Goal: Communication & Community: Answer question/provide support

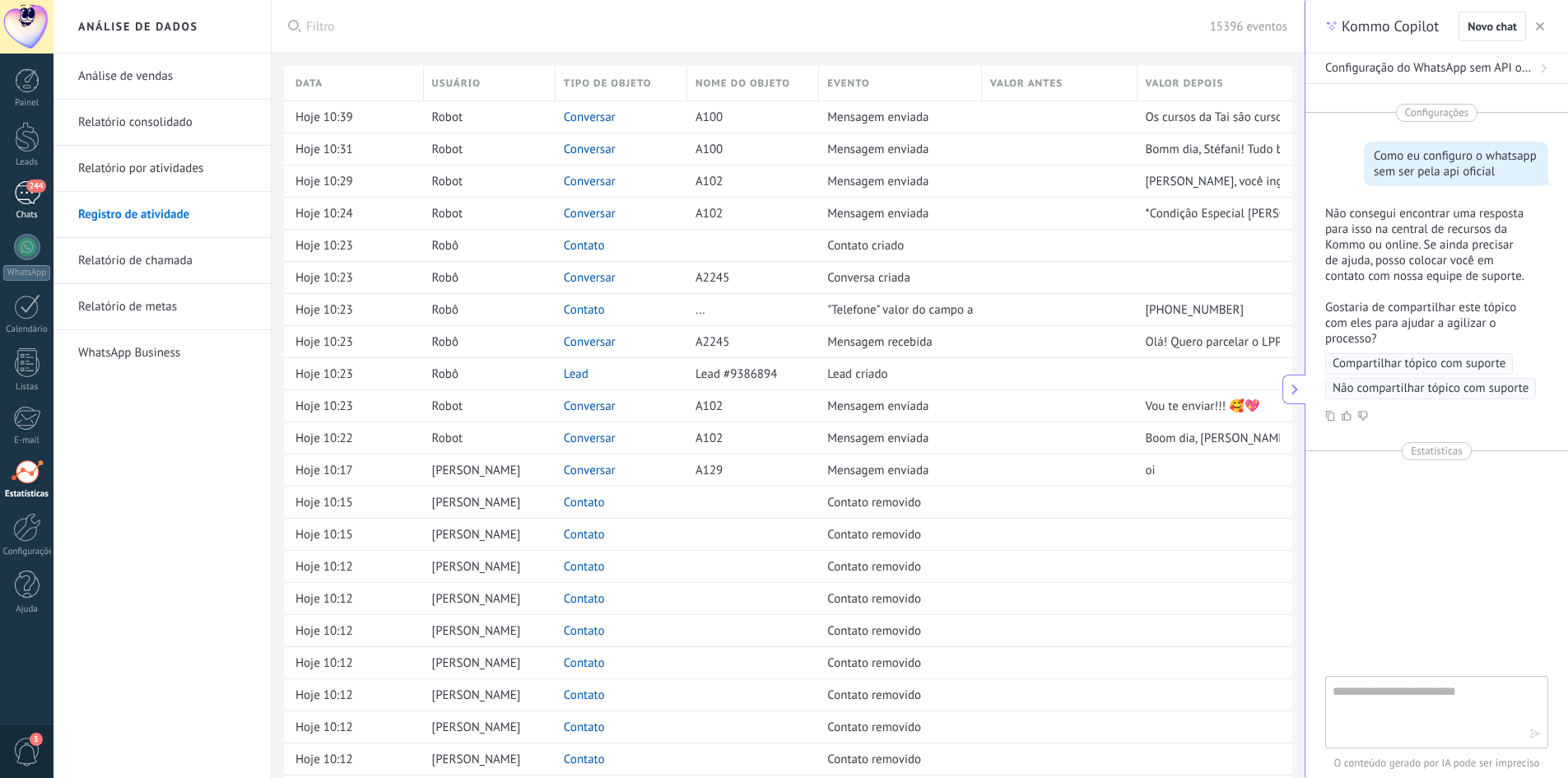
scroll to position [16, 0]
click at [29, 184] on span "244" at bounding box center [36, 186] width 19 height 13
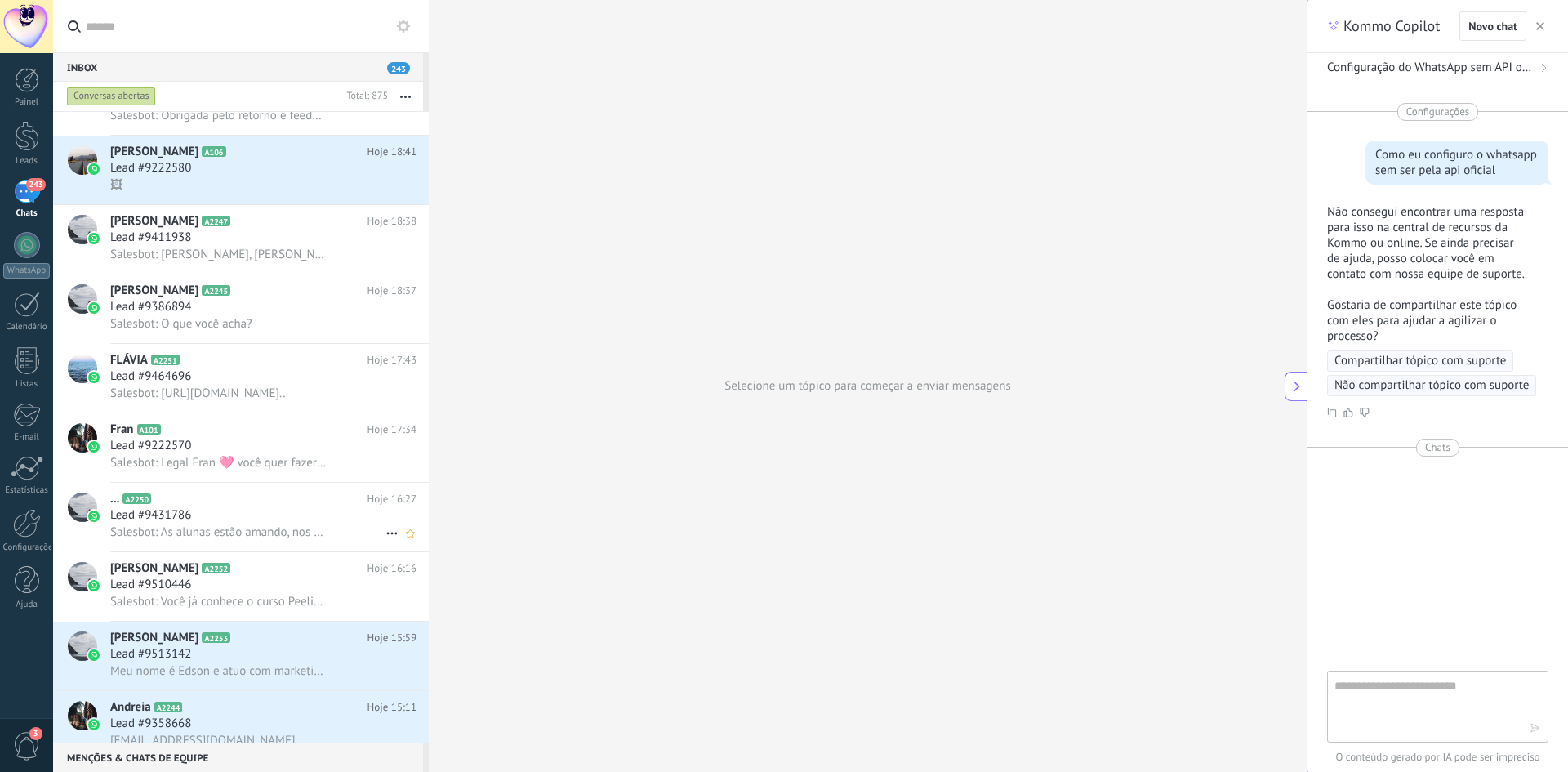
scroll to position [83, 0]
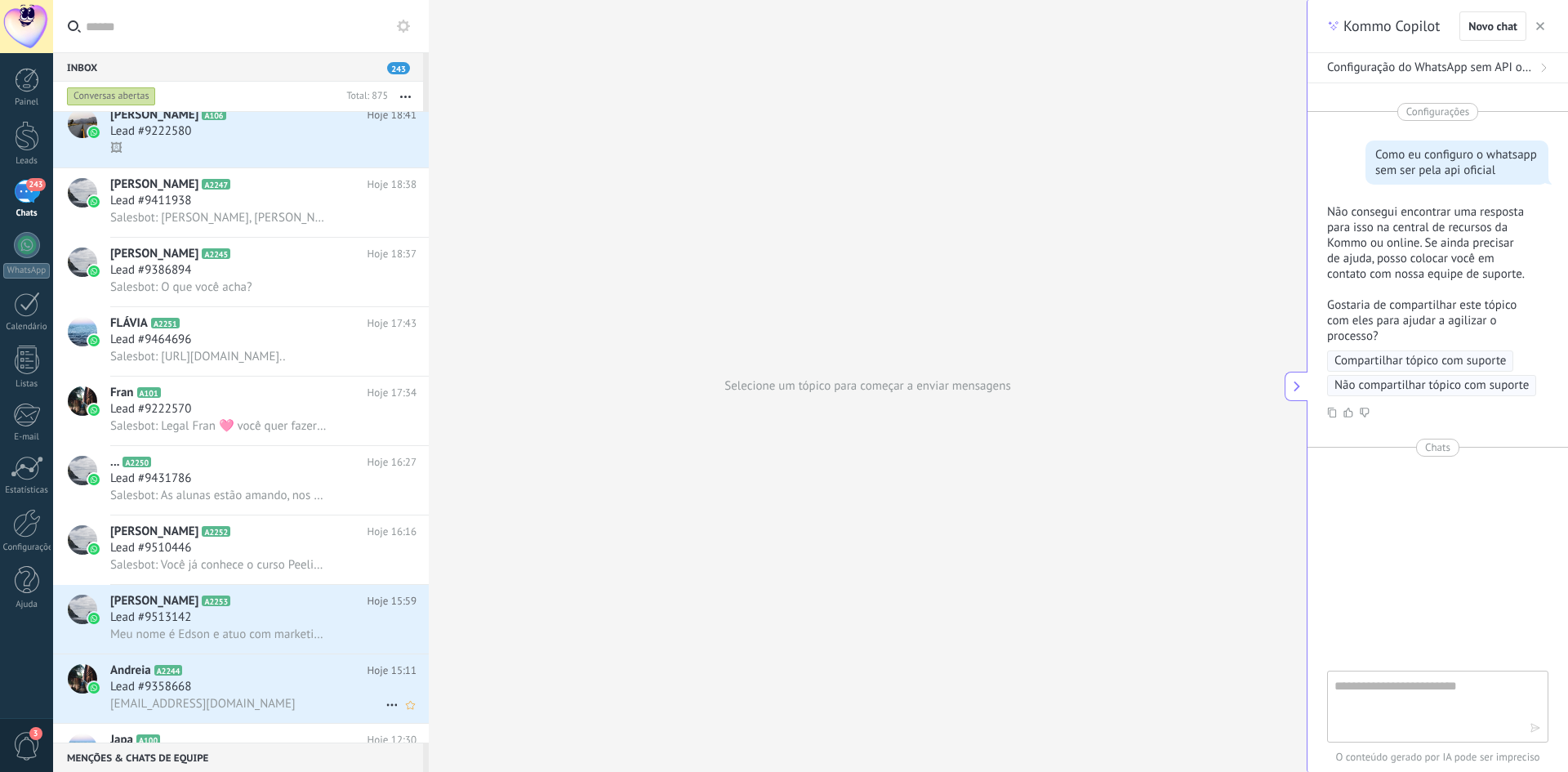
click at [215, 691] on div "Lead #9358668" at bounding box center [263, 686] width 306 height 16
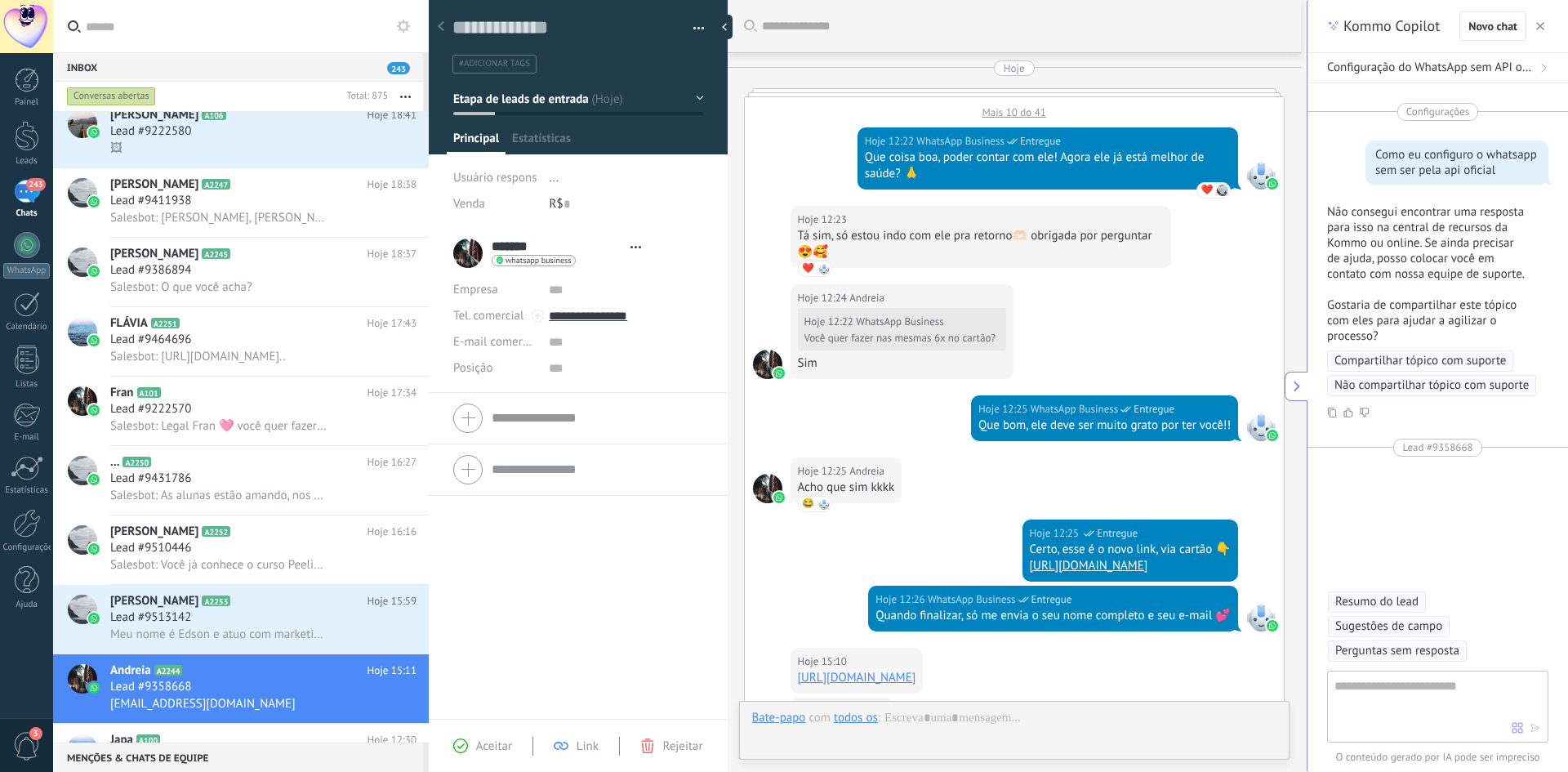
type textarea "**********"
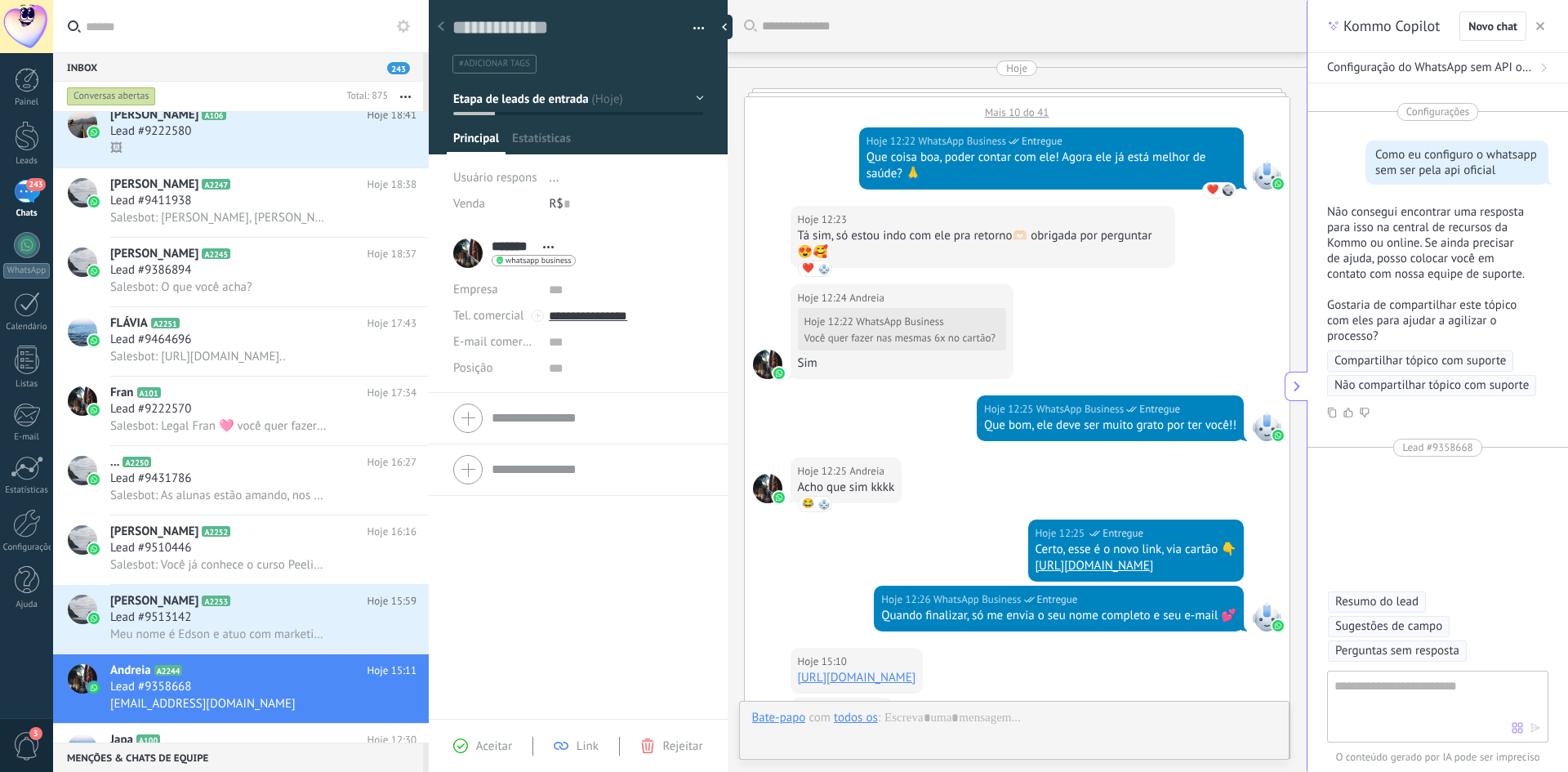
scroll to position [376, 0]
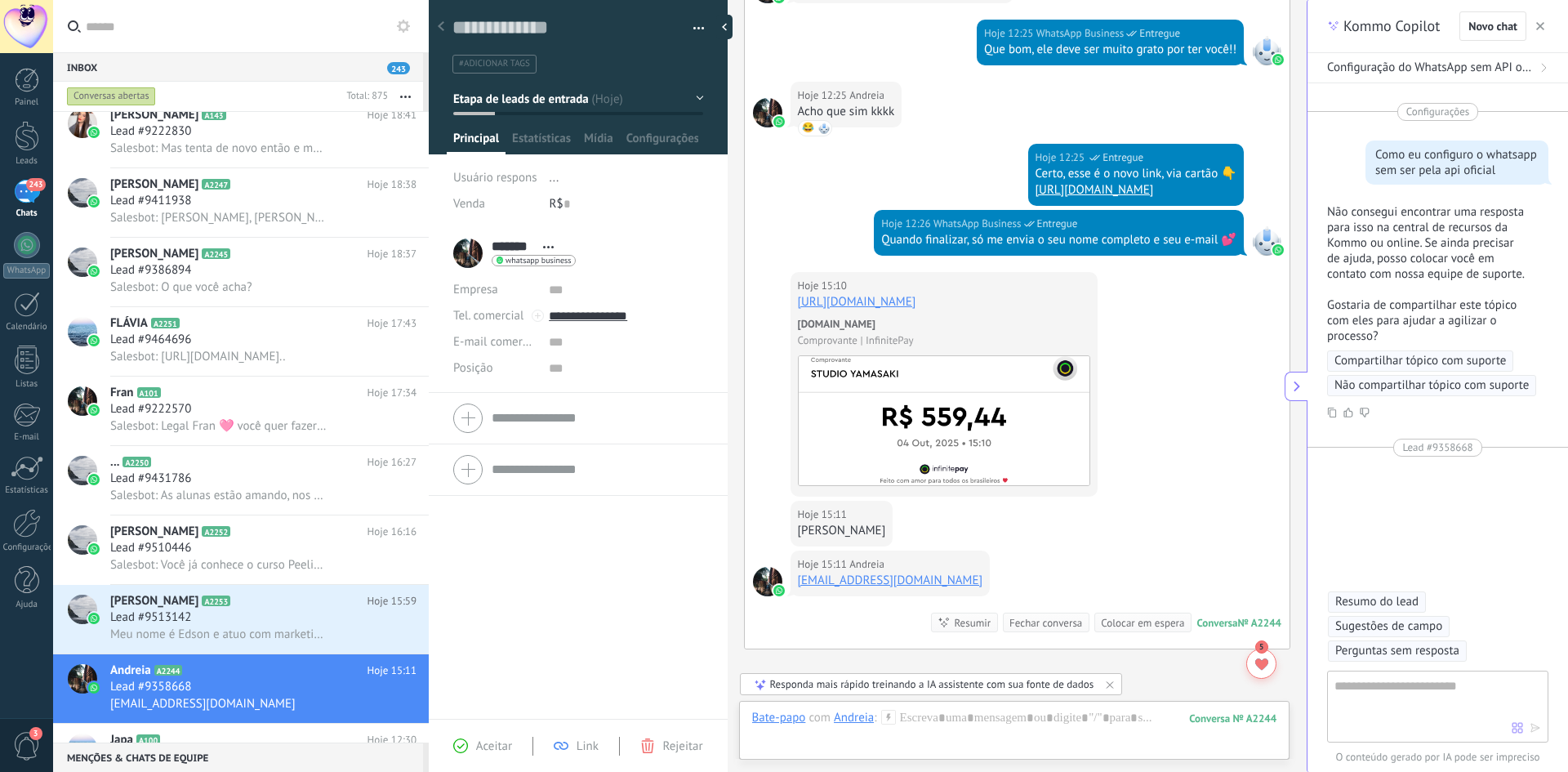
click at [53, 654] on link "Andreia A2244 Hoje 15:11 Lead #9358668 [EMAIL_ADDRESS][DOMAIN_NAME]" at bounding box center [241, 688] width 376 height 69
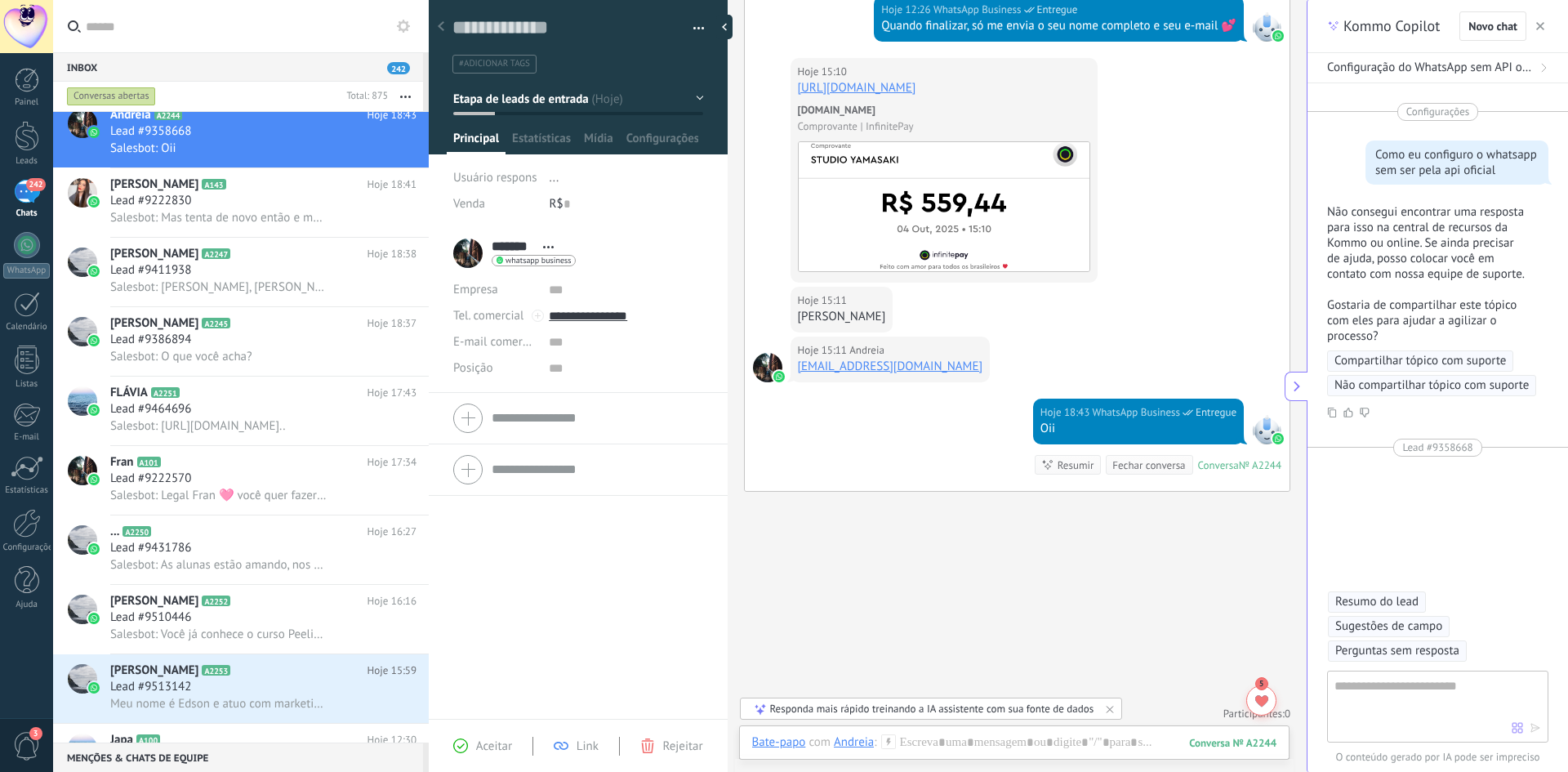
scroll to position [611, 0]
